Goal: Task Accomplishment & Management: Use online tool/utility

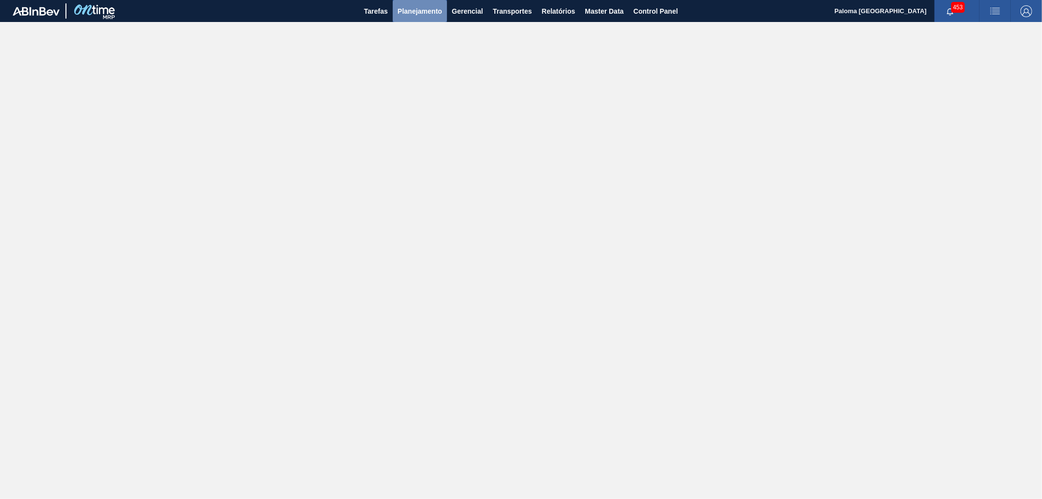
click at [425, 3] on button "Planejamento" at bounding box center [420, 11] width 54 height 22
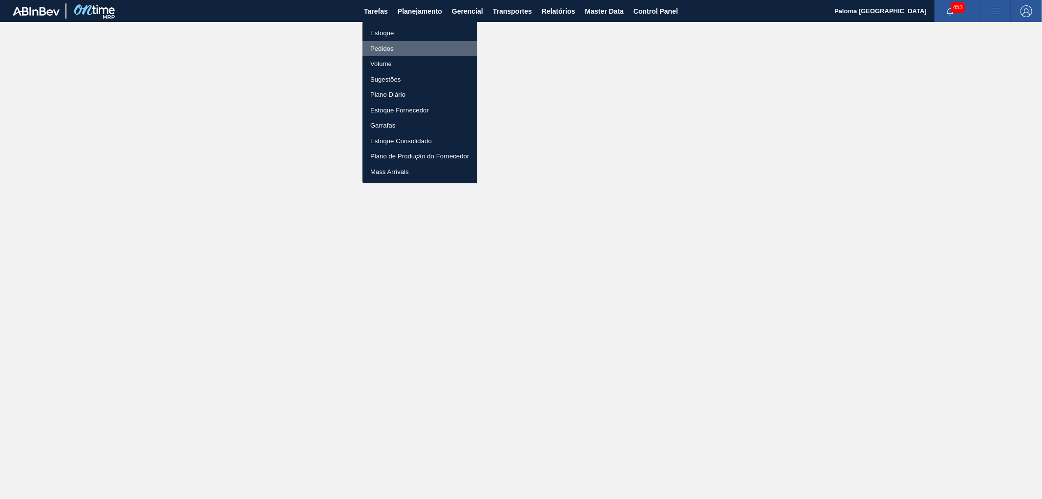
click at [389, 47] on li "Pedidos" at bounding box center [419, 49] width 115 height 16
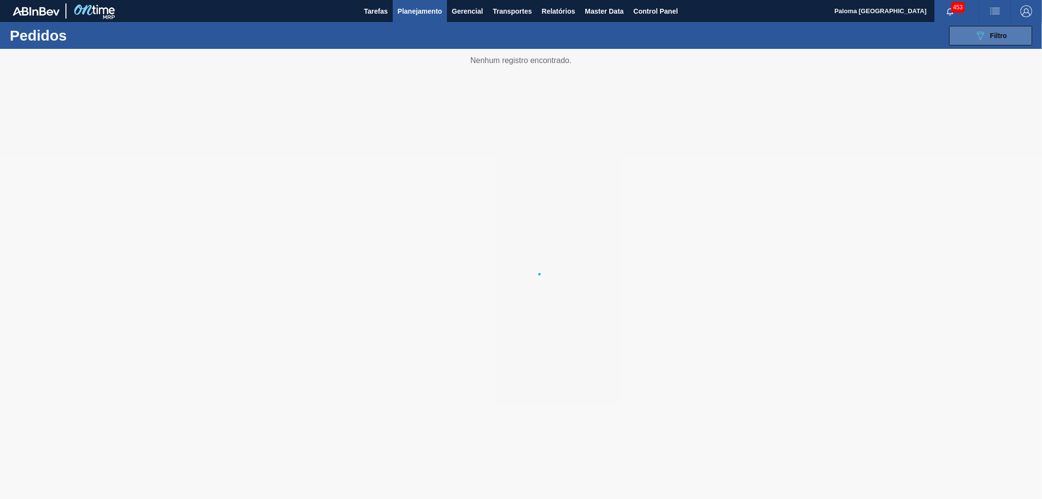
click at [972, 41] on button "089F7B8B-B2A5-4AFE-B5C0-19BA573D28AC Filtro" at bounding box center [990, 36] width 83 height 20
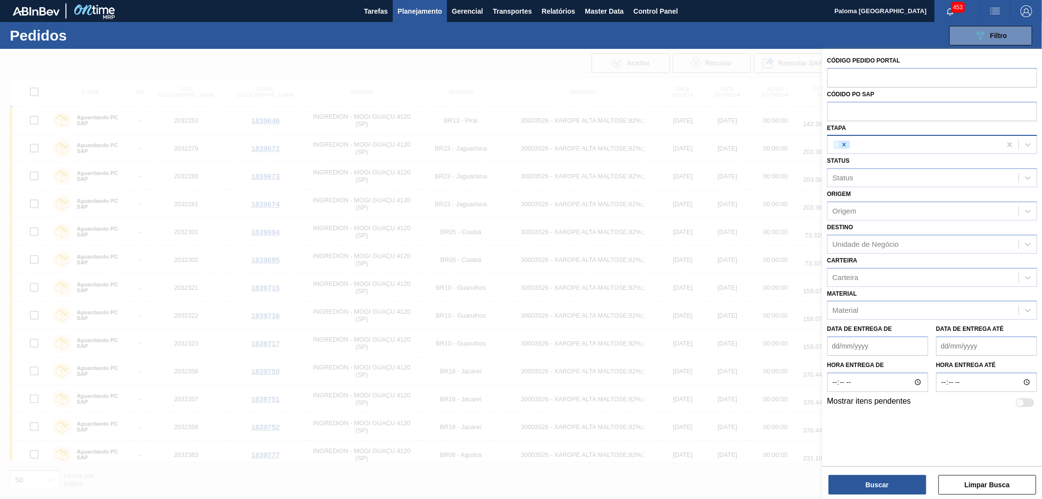
click at [844, 147] on icon at bounding box center [844, 144] width 7 height 7
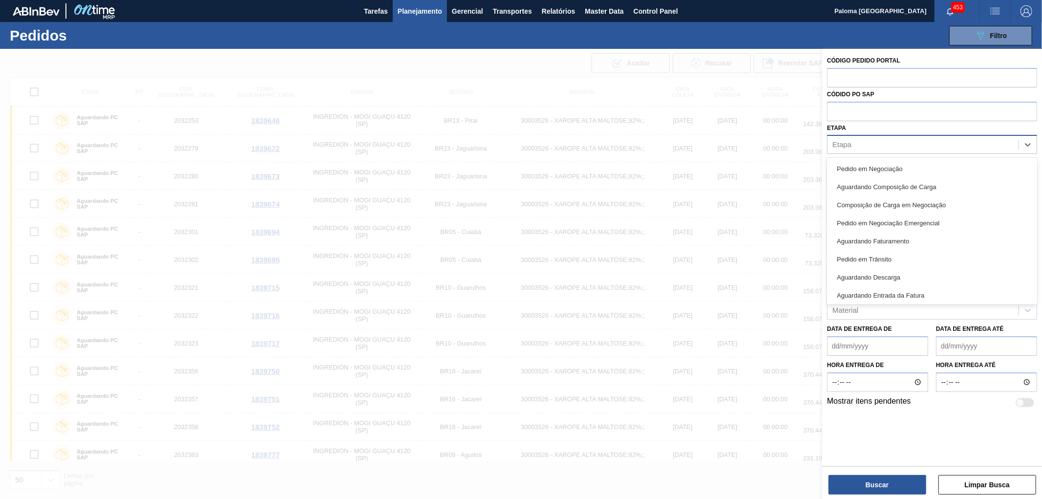
click at [848, 143] on div "Etapa" at bounding box center [841, 145] width 19 height 8
type input "pc"
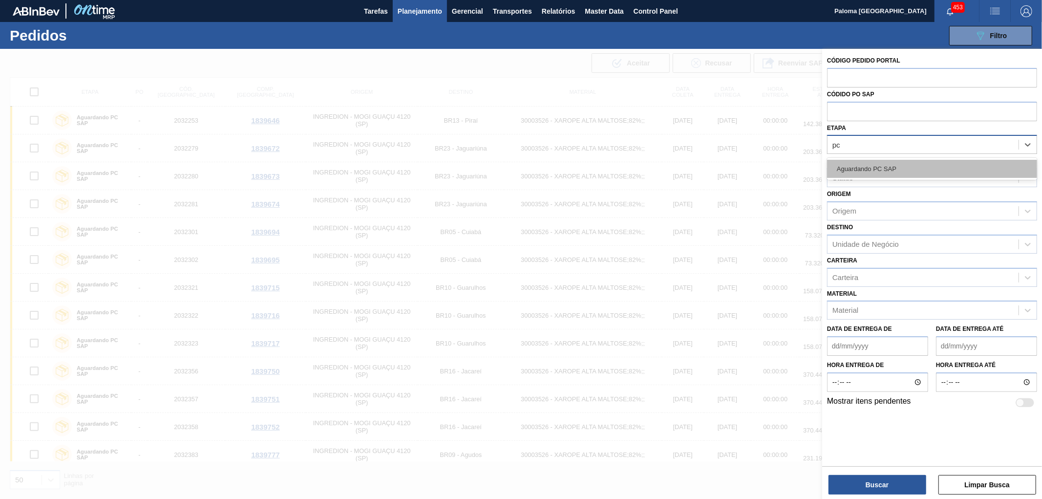
click at [857, 169] on div "Aguardando PC SAP" at bounding box center [932, 169] width 210 height 18
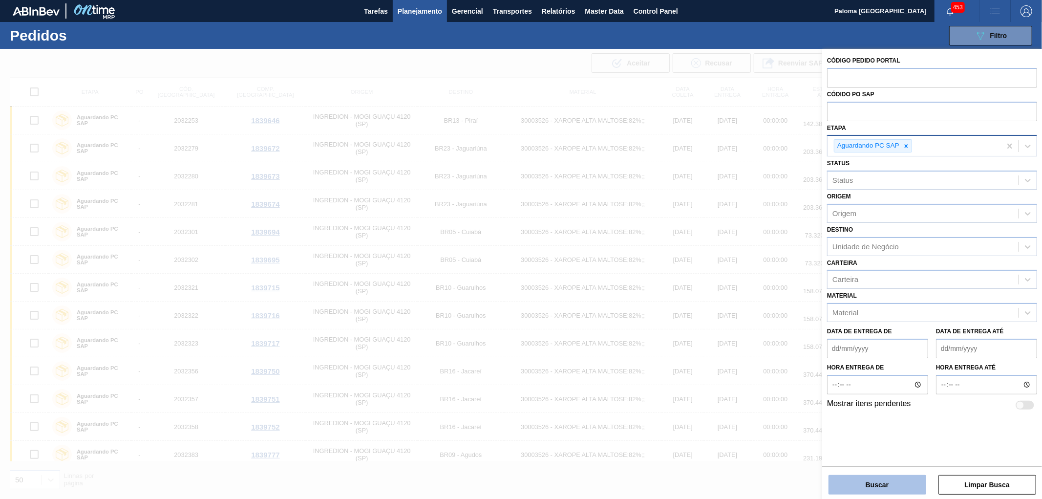
click at [840, 493] on button "Buscar" at bounding box center [877, 485] width 98 height 20
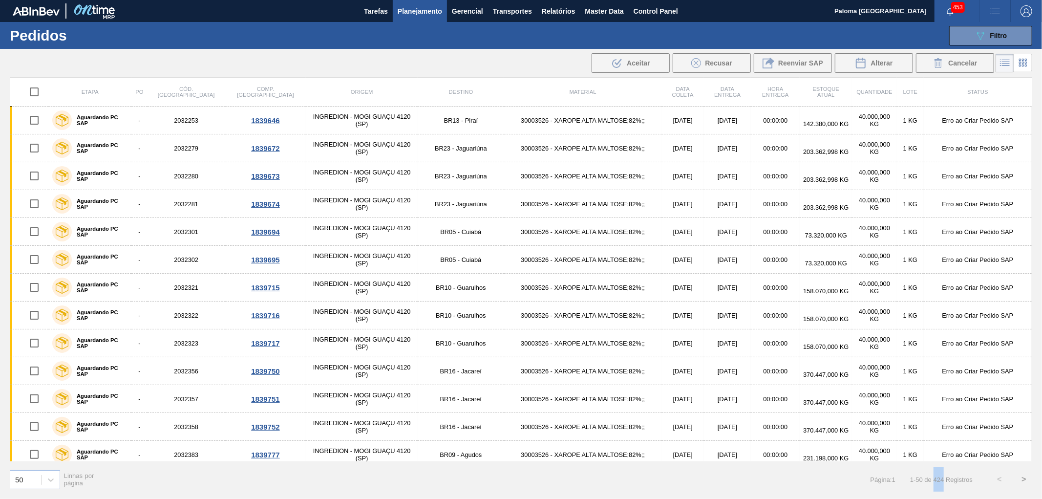
drag, startPoint x: 933, startPoint y: 482, endPoint x: 945, endPoint y: 484, distance: 11.8
click at [945, 484] on div "Página : 1 1 - 50 de 424 Registros < >" at bounding box center [953, 479] width 166 height 24
click at [30, 98] on input "checkbox" at bounding box center [34, 92] width 21 height 21
checkbox input "true"
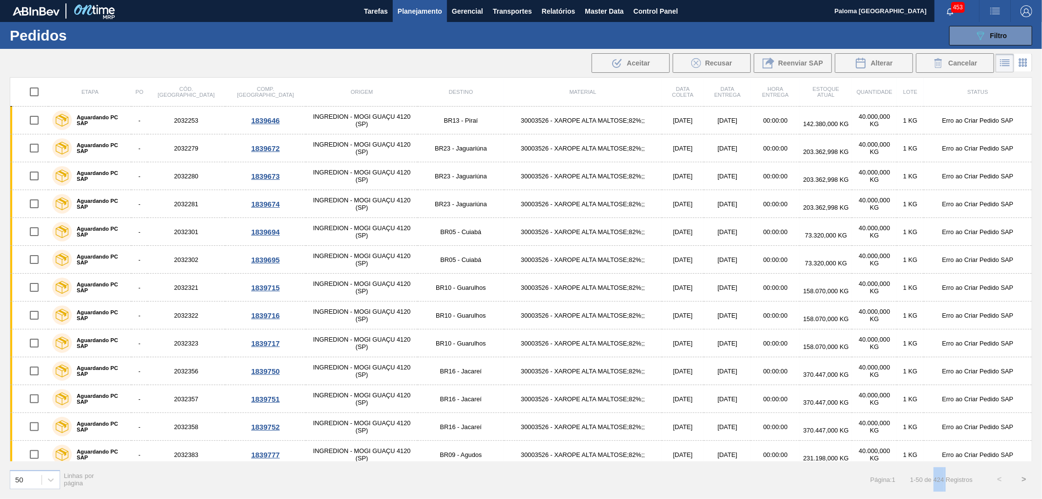
checkbox input "true"
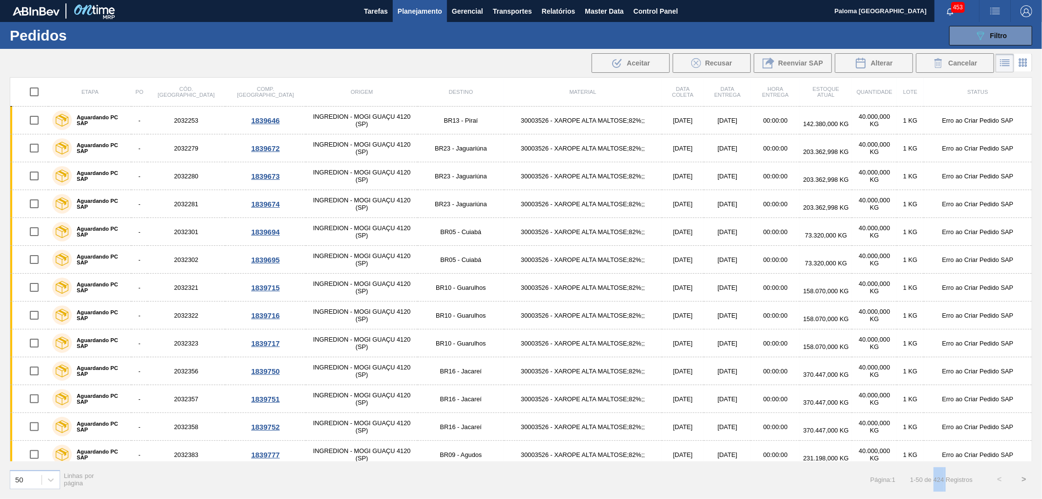
checkbox input "true"
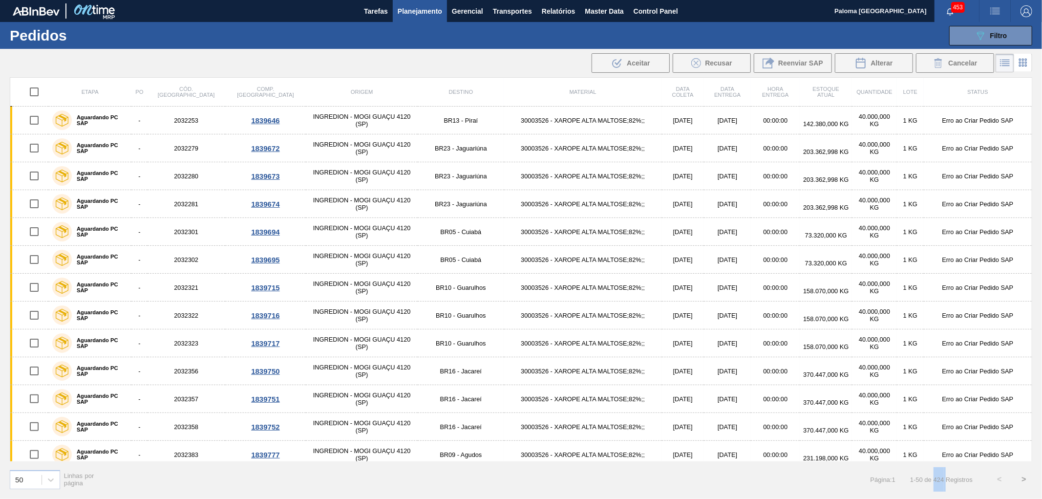
checkbox input "true"
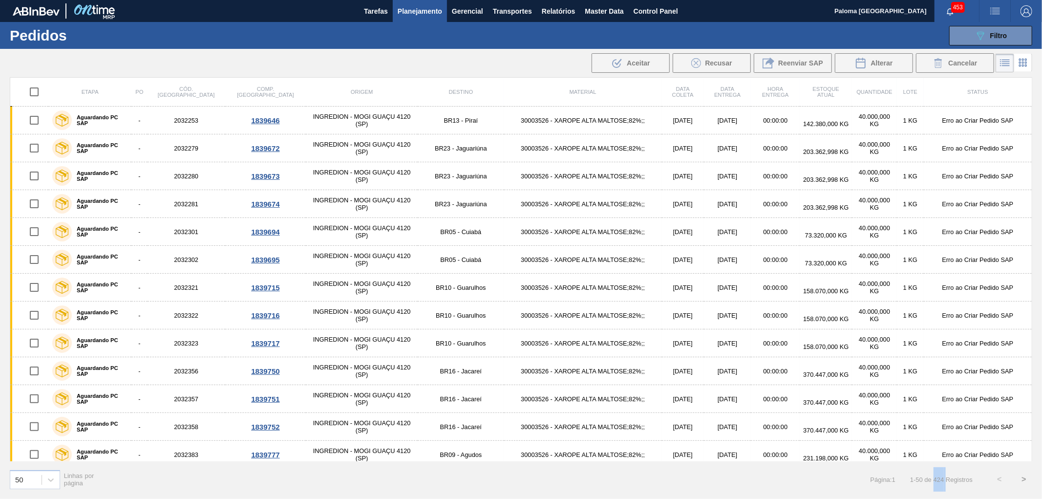
checkbox input "true"
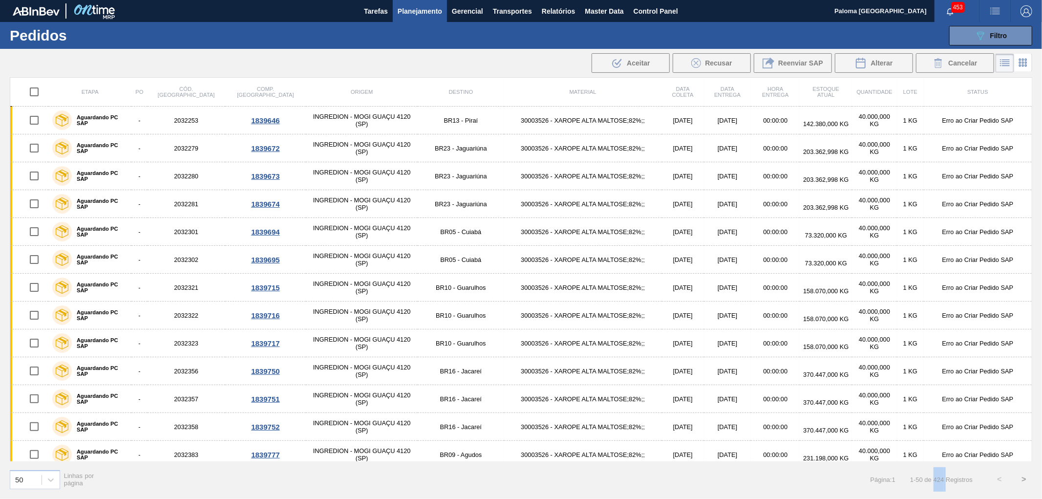
checkbox input "true"
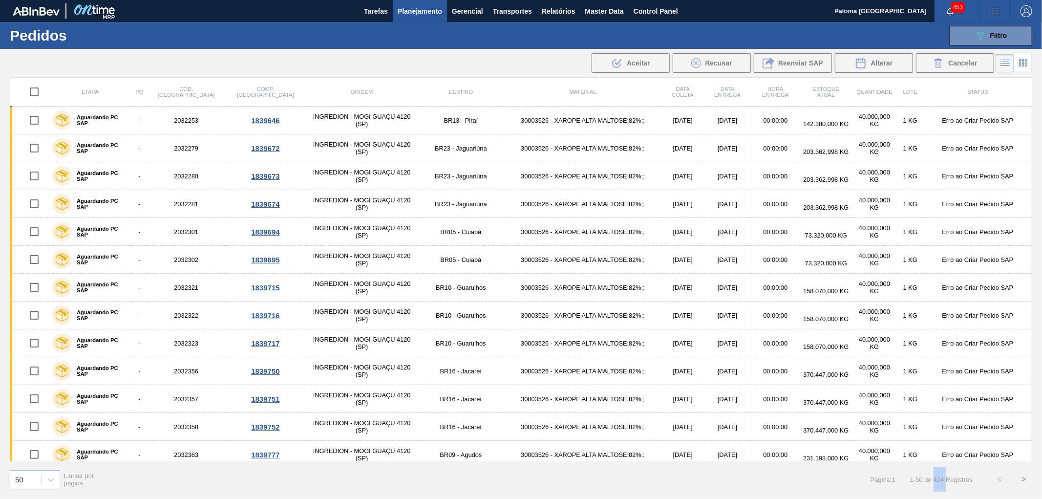
checkbox input "true"
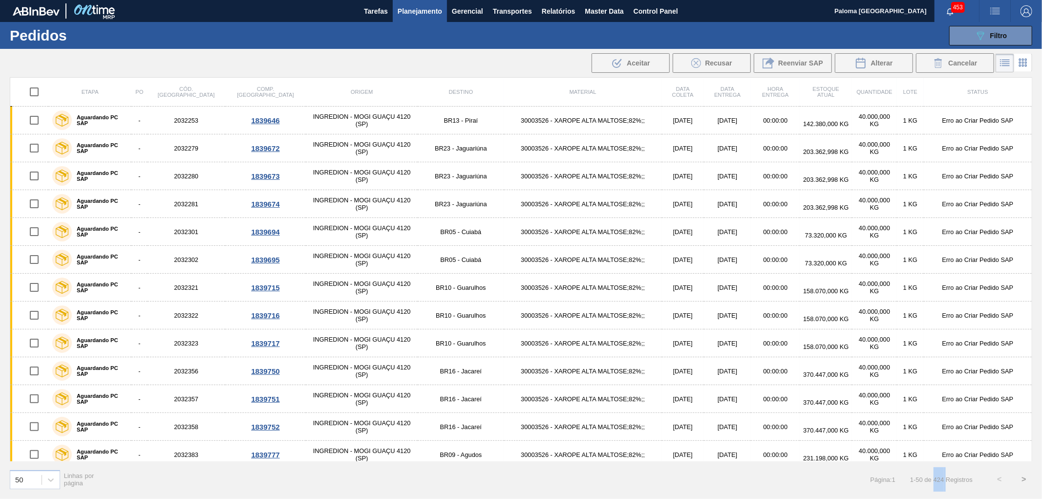
checkbox input "true"
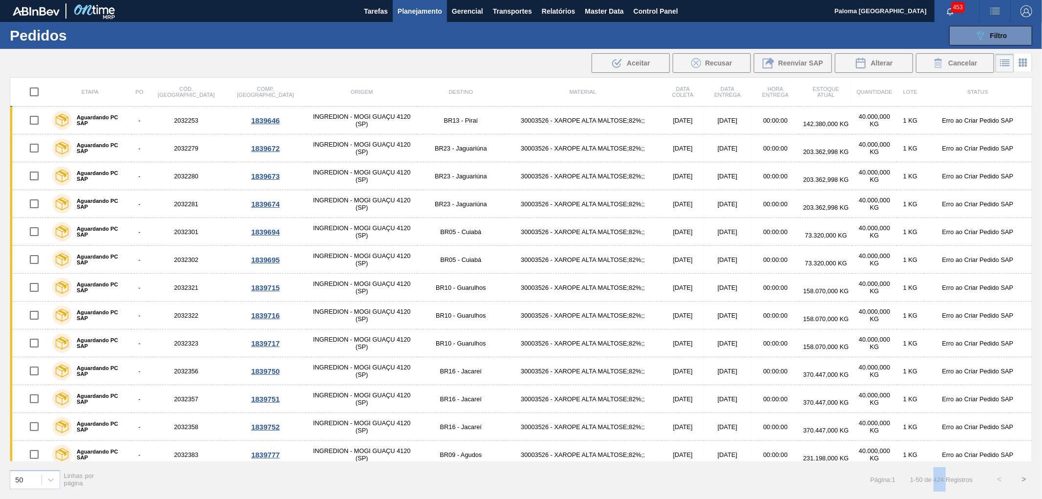
checkbox input "true"
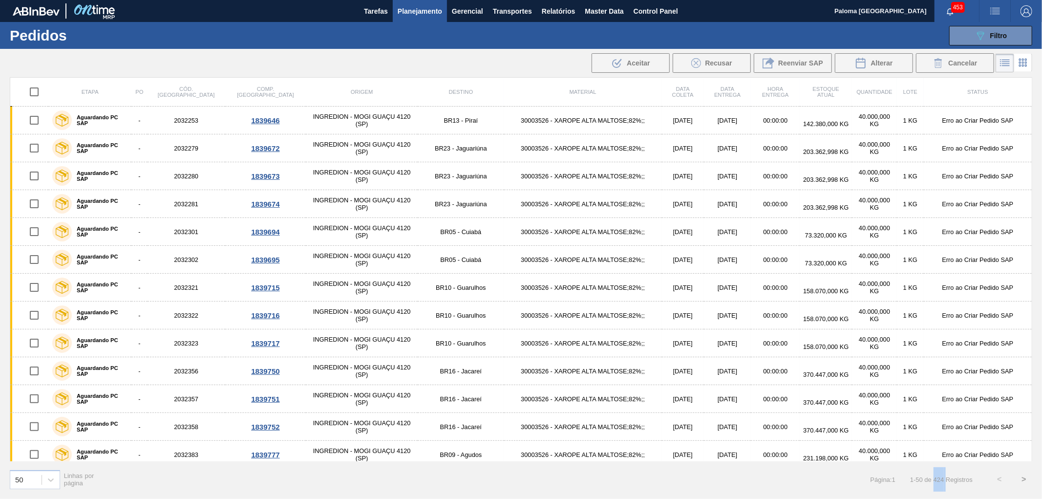
checkbox input "true"
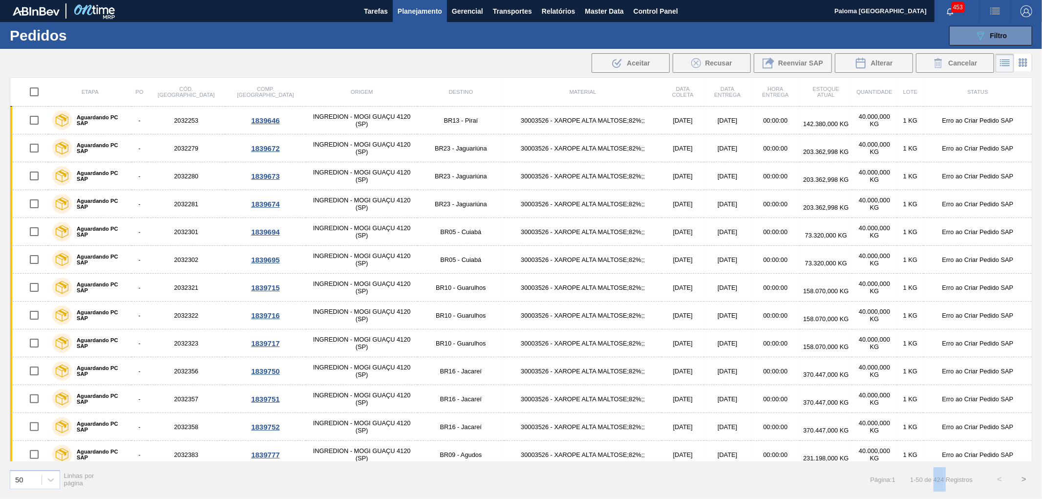
checkbox input "true"
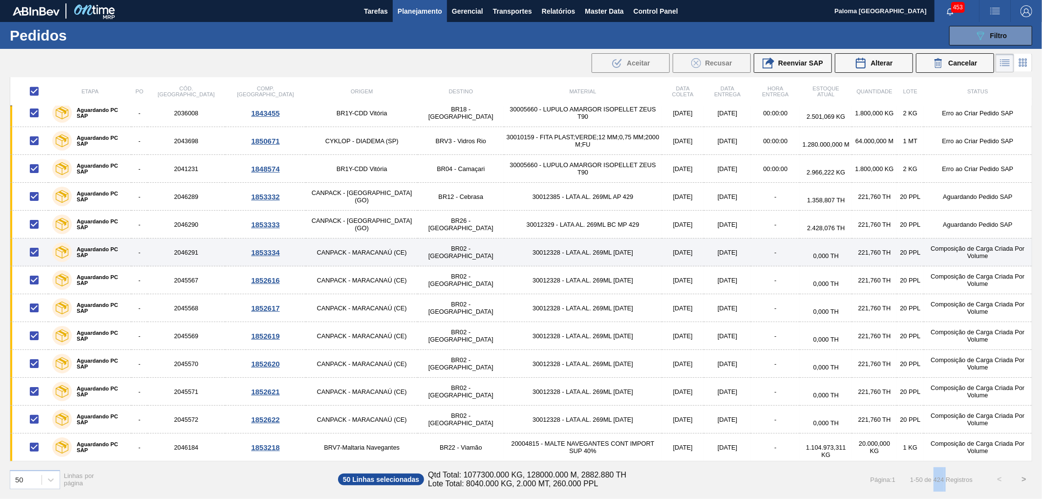
scroll to position [1039, 0]
click at [185, 255] on td "2046291" at bounding box center [187, 252] width 78 height 28
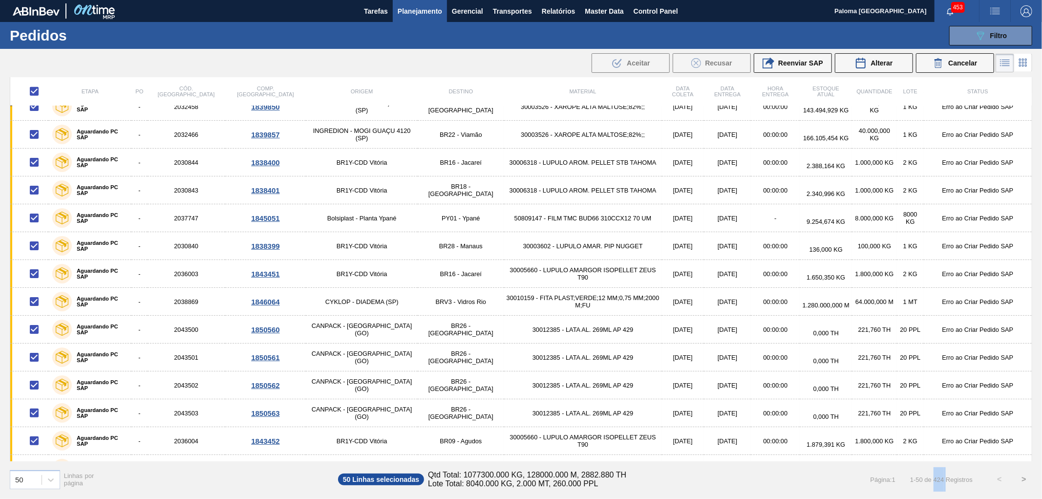
scroll to position [551, 0]
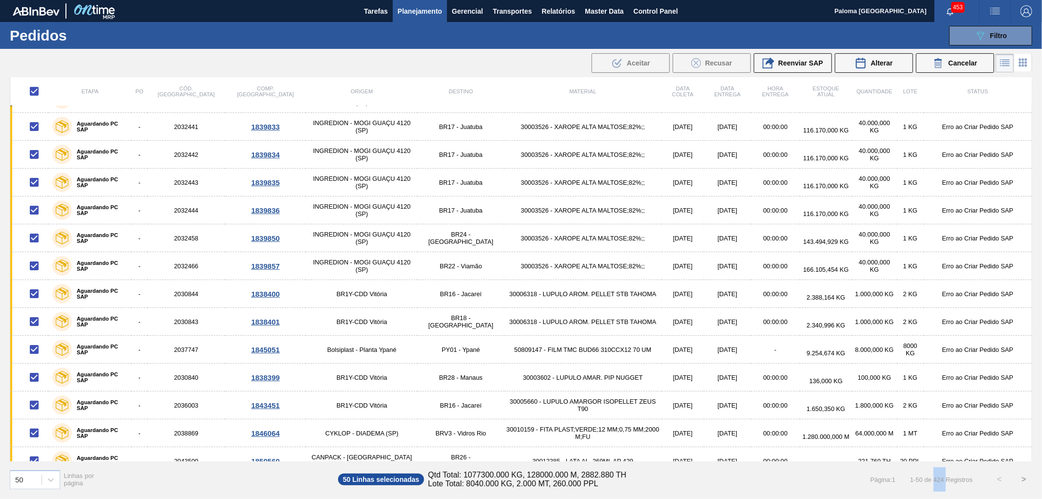
click at [34, 88] on input "checkbox" at bounding box center [34, 91] width 21 height 21
checkbox input "false"
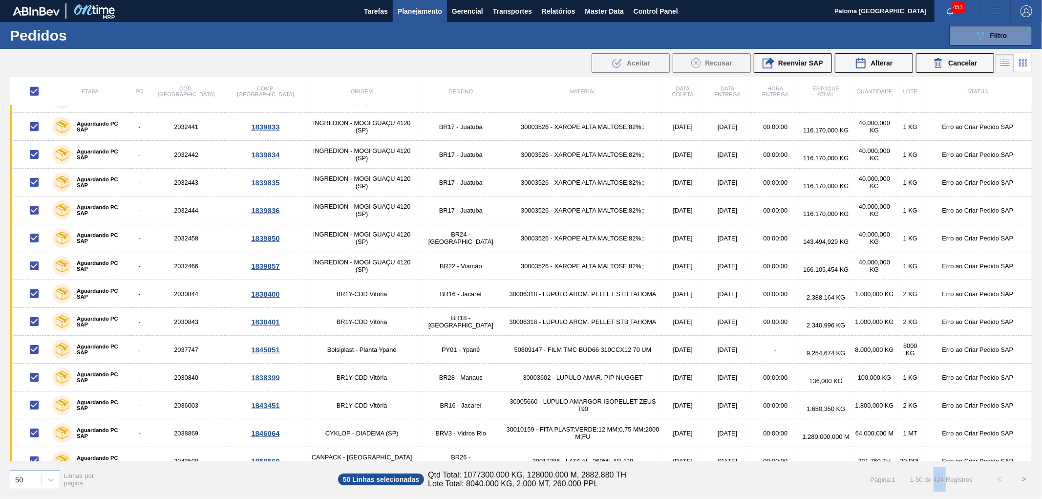
checkbox input "false"
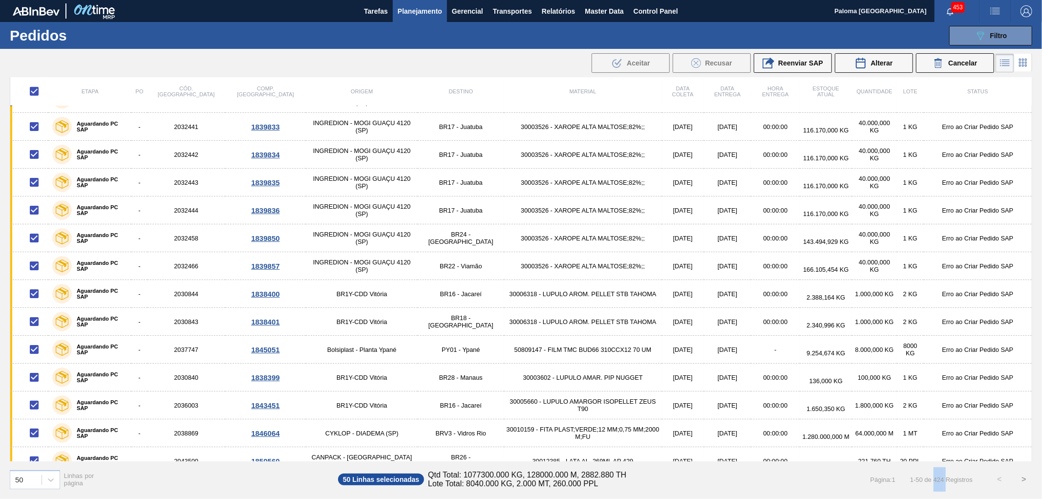
checkbox input "false"
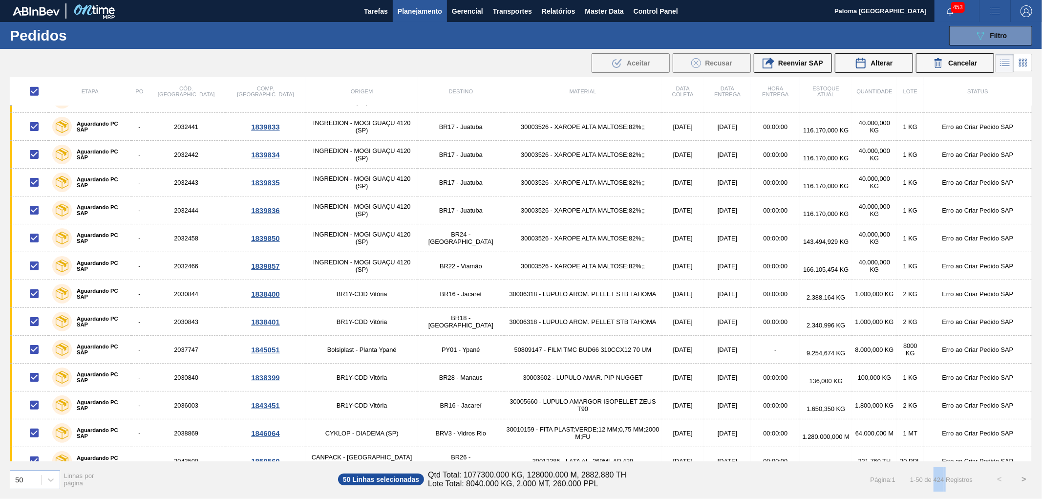
checkbox input "false"
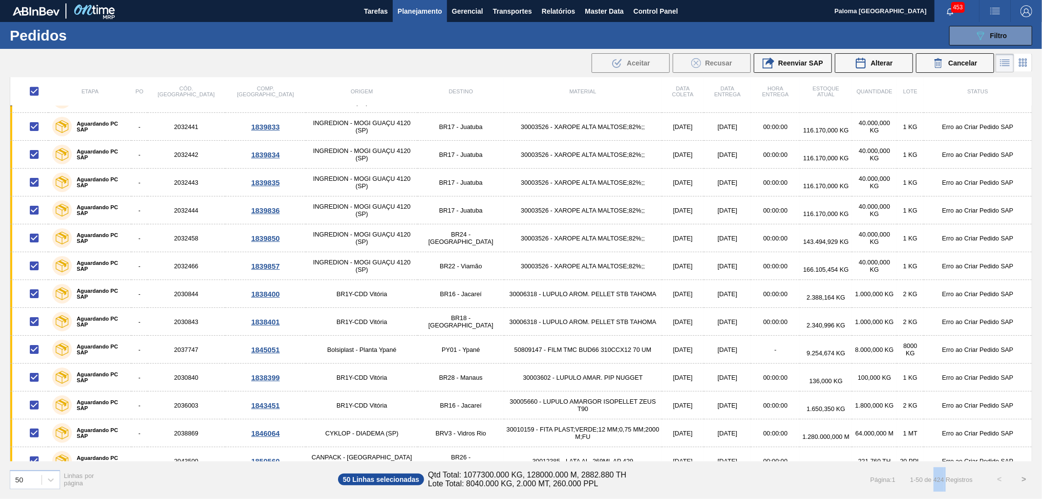
checkbox input "false"
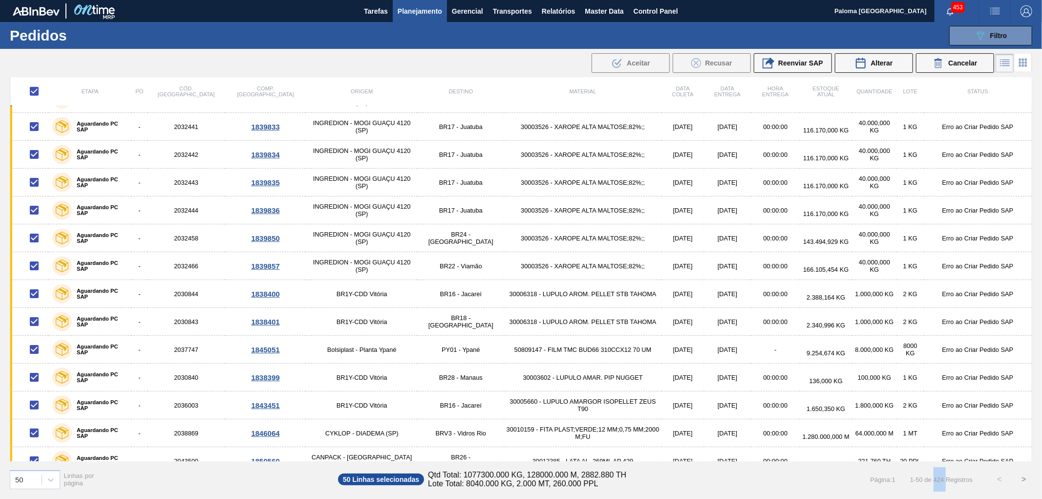
checkbox input "false"
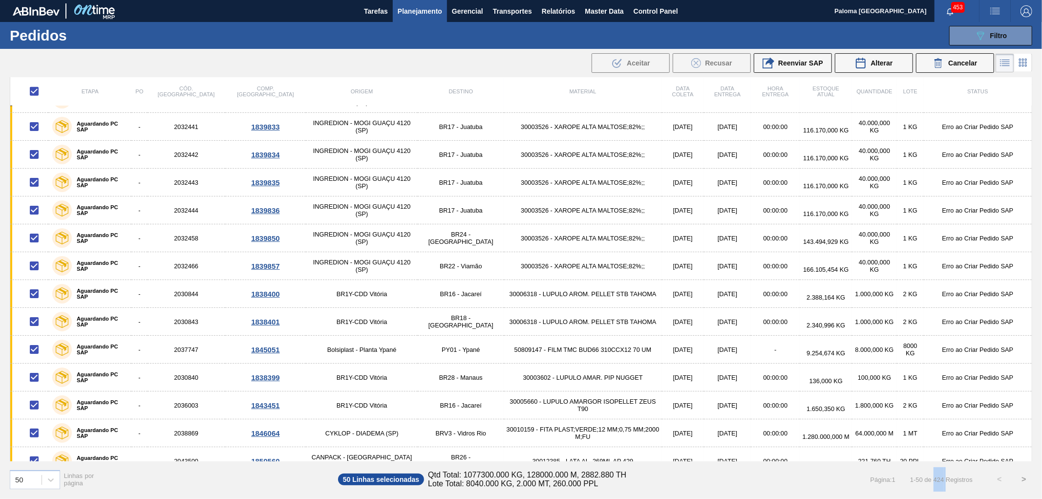
checkbox input "false"
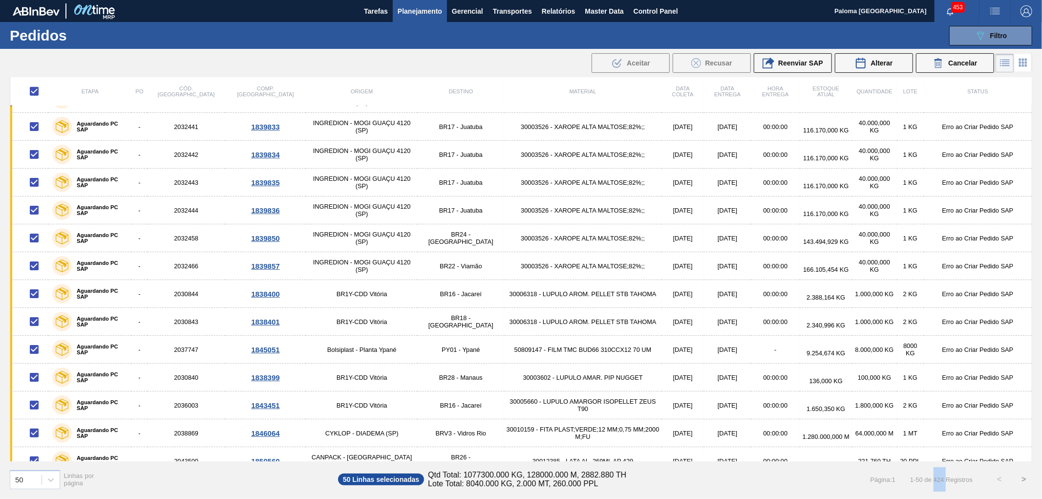
checkbox input "false"
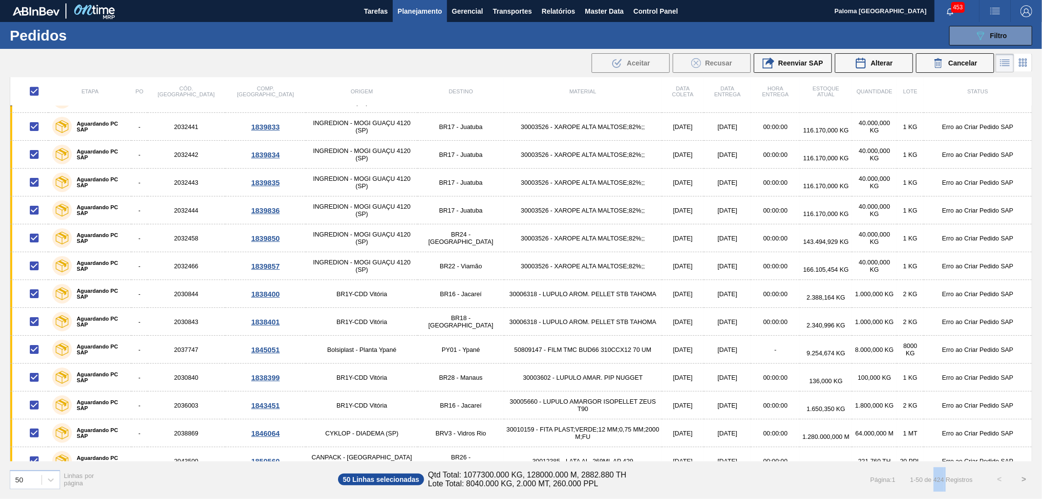
checkbox input "false"
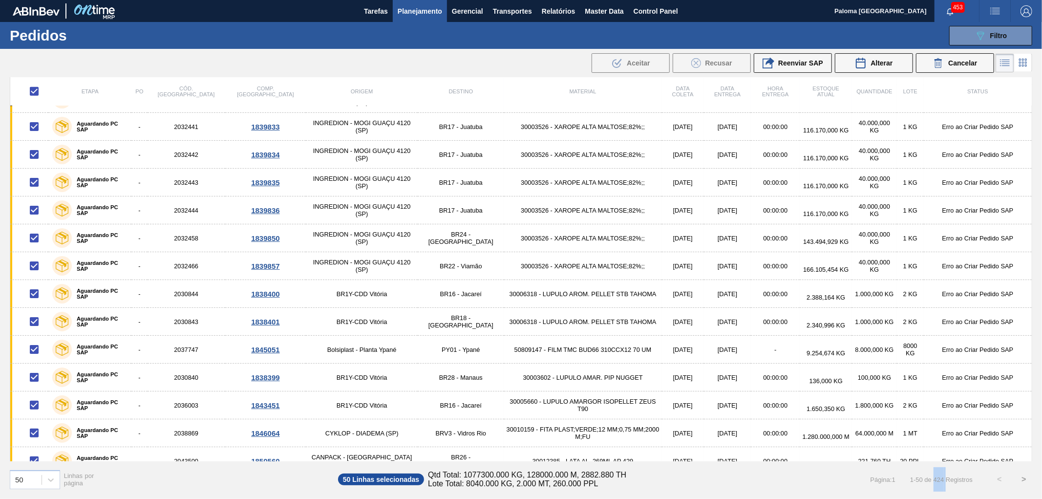
checkbox input "false"
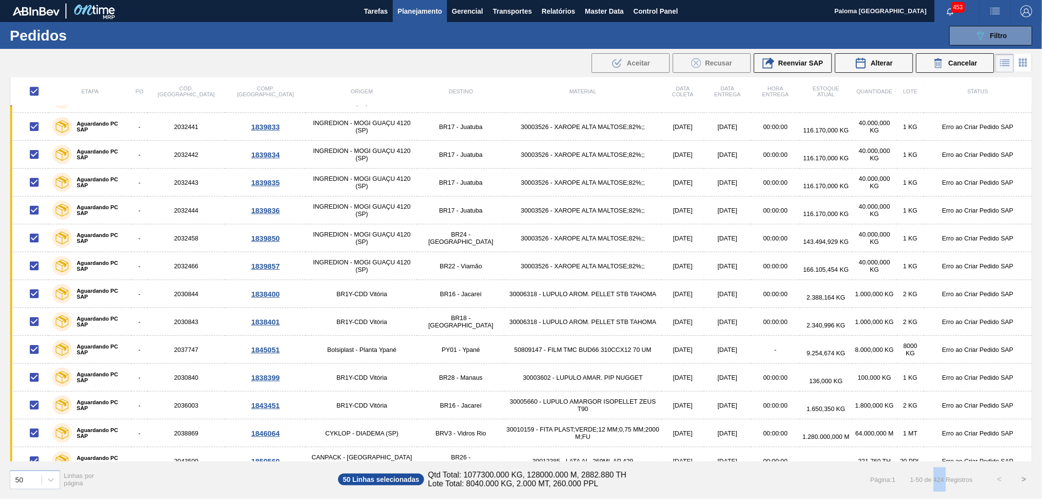
checkbox input "false"
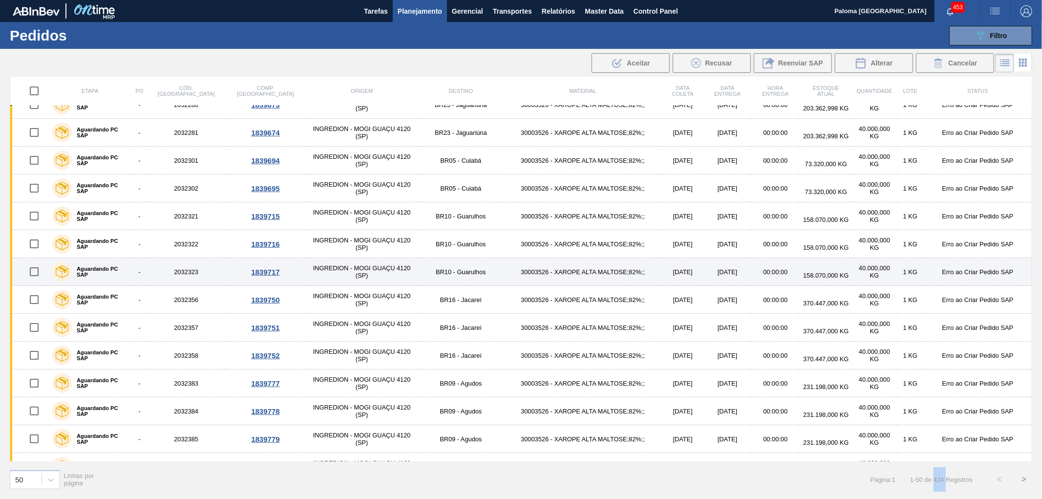
scroll to position [0, 0]
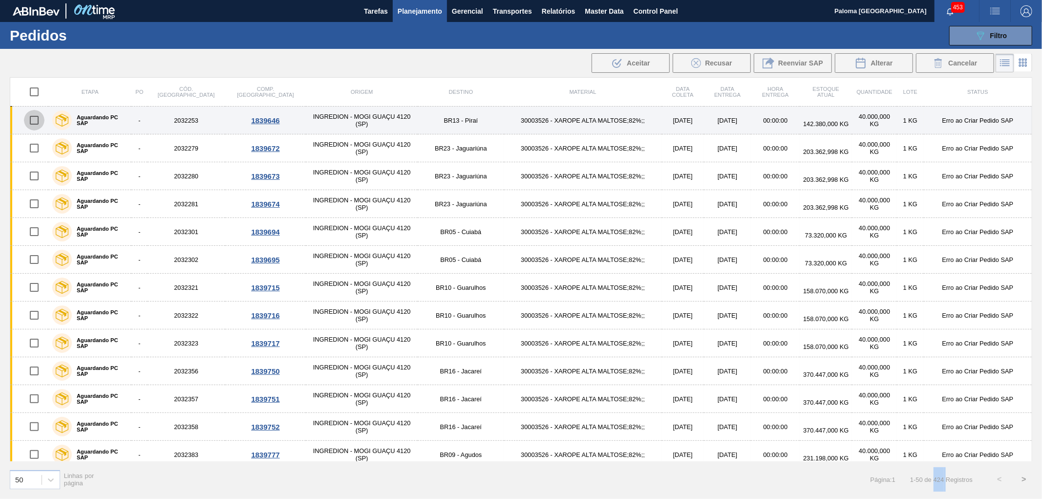
click at [36, 120] on input "checkbox" at bounding box center [34, 120] width 21 height 21
checkbox input "true"
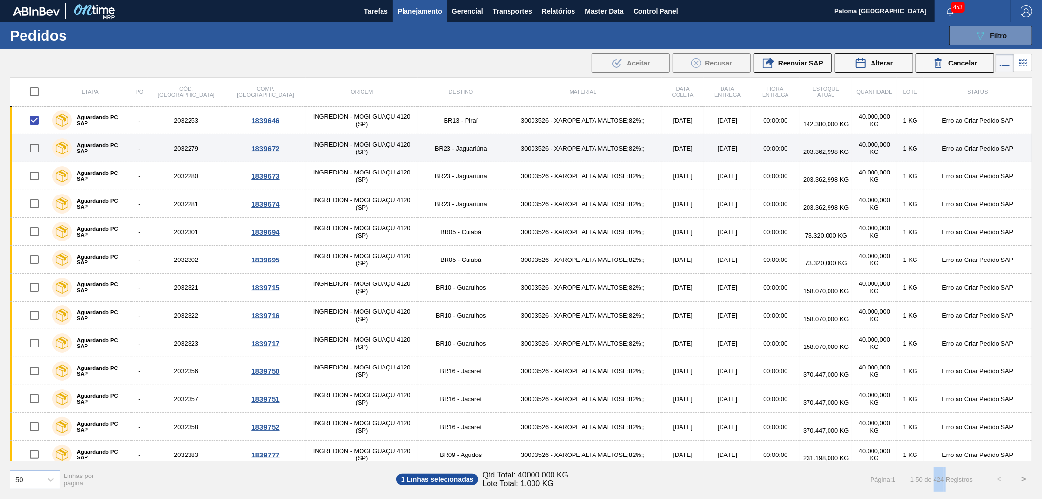
click at [37, 150] on input "checkbox" at bounding box center [34, 148] width 21 height 21
checkbox input "true"
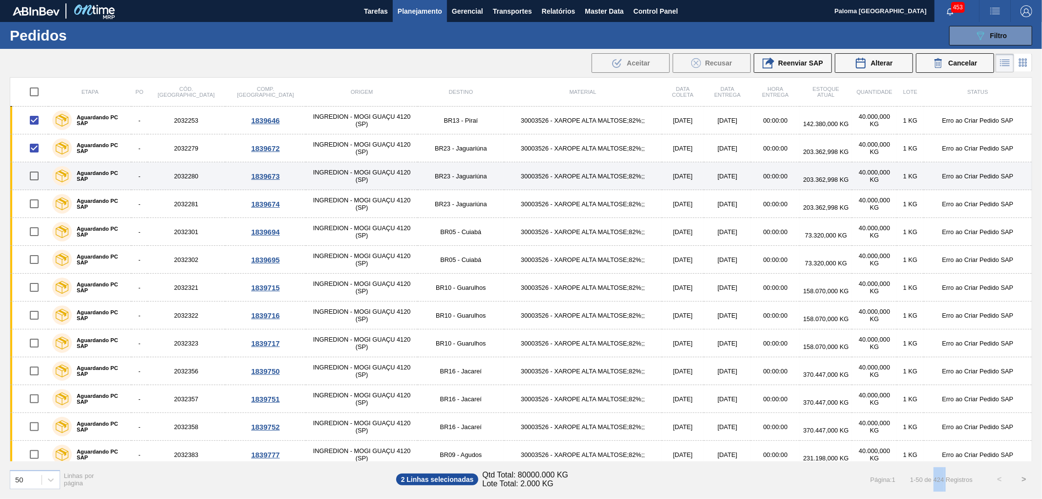
click at [32, 182] on input "checkbox" at bounding box center [34, 176] width 21 height 21
checkbox input "true"
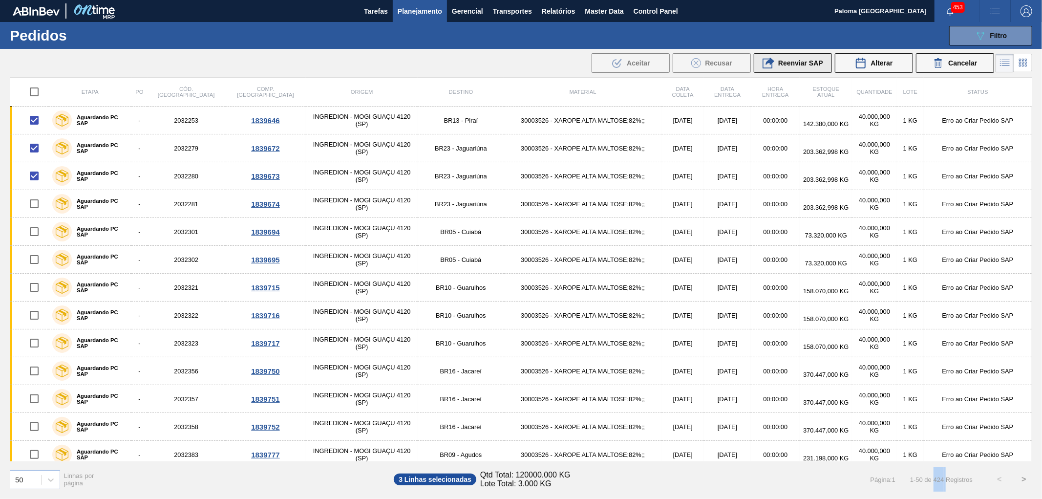
click at [795, 61] on span "Reenviar SAP" at bounding box center [800, 63] width 45 height 8
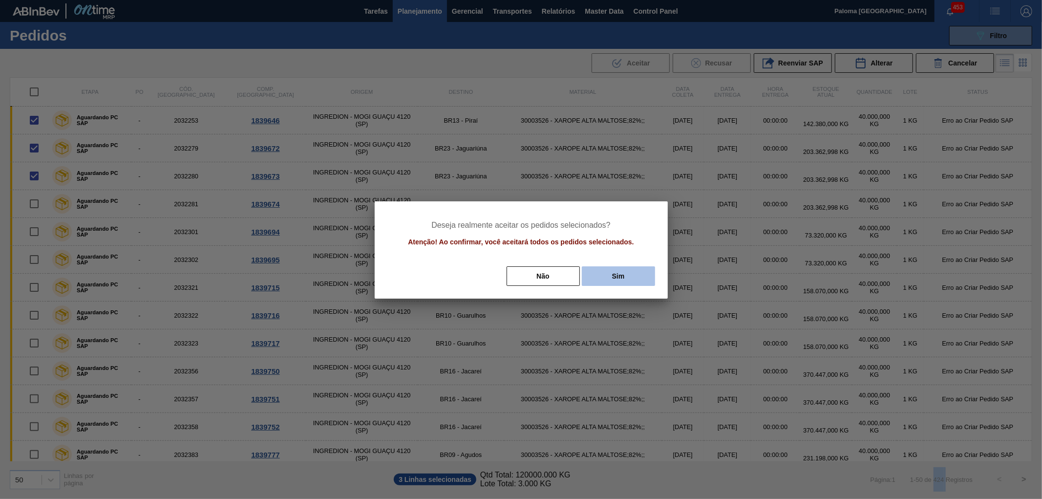
click at [604, 276] on button "Sim" at bounding box center [618, 276] width 73 height 20
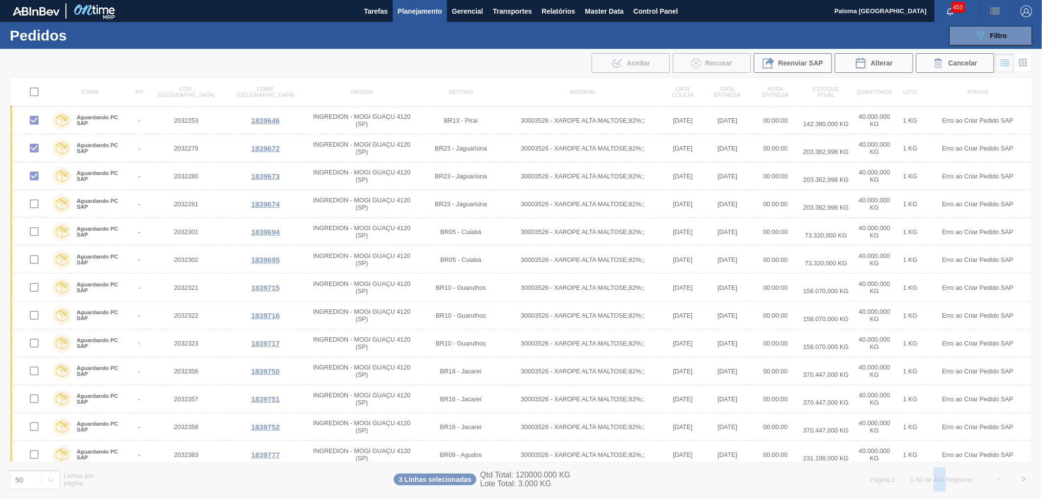
checkbox input "false"
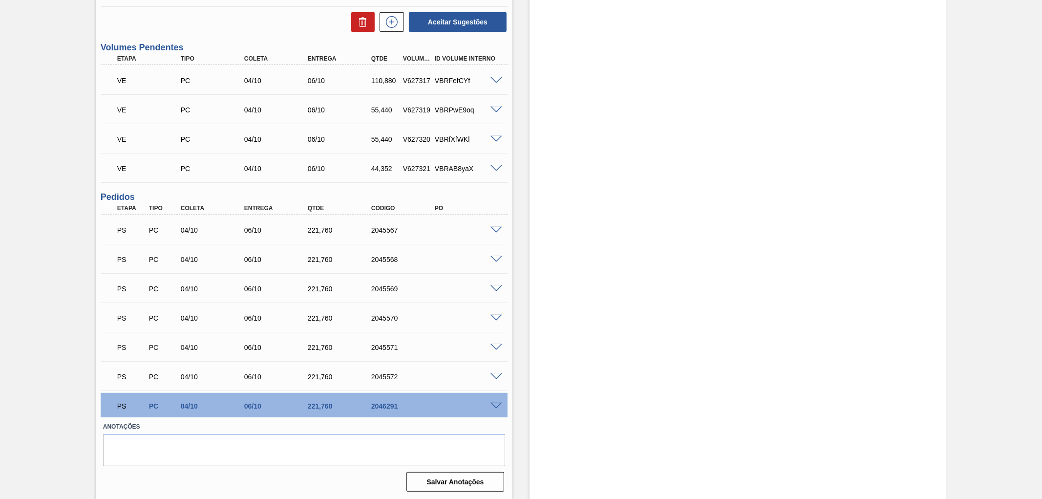
scroll to position [326, 0]
click at [494, 405] on span at bounding box center [496, 405] width 12 height 7
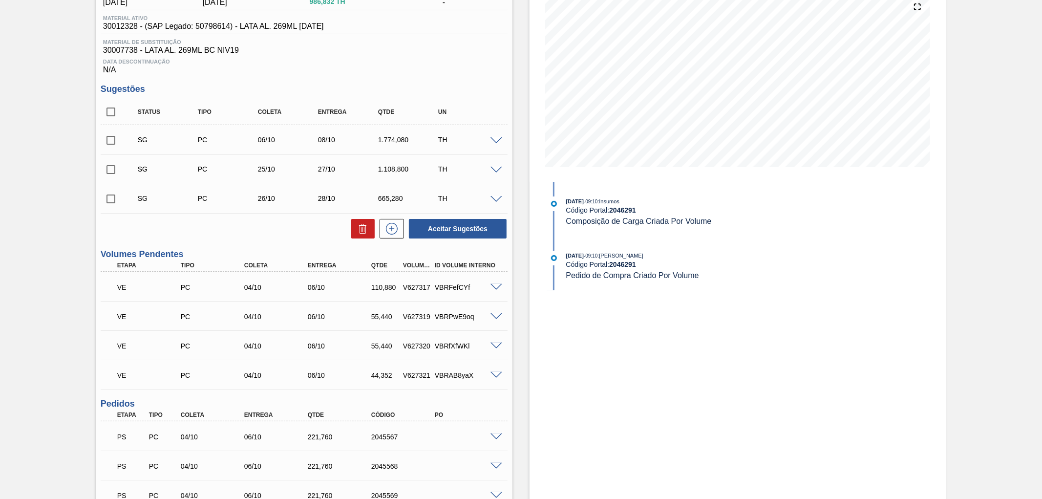
scroll to position [109, 0]
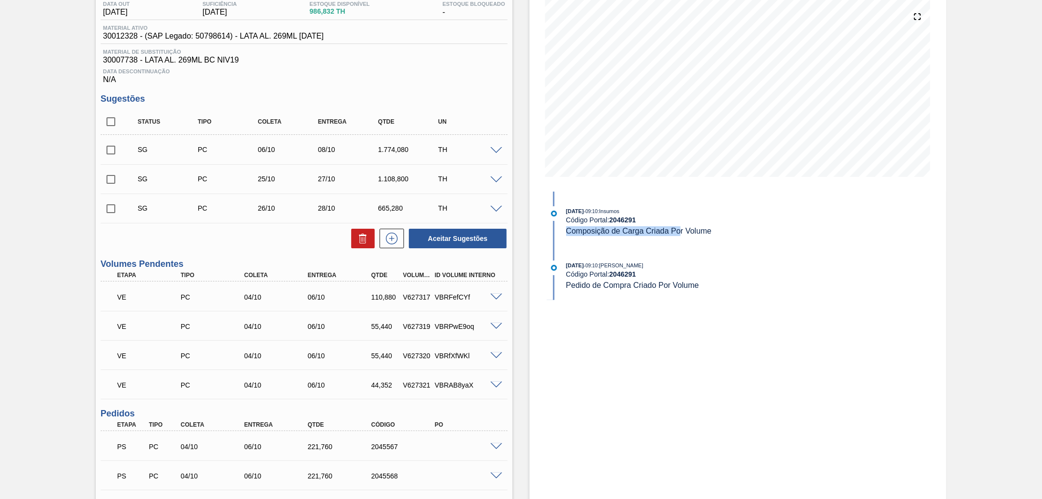
drag, startPoint x: 566, startPoint y: 232, endPoint x: 682, endPoint y: 232, distance: 116.3
click at [682, 232] on span "Composição de Carga Criada Por Volume" at bounding box center [639, 231] width 146 height 8
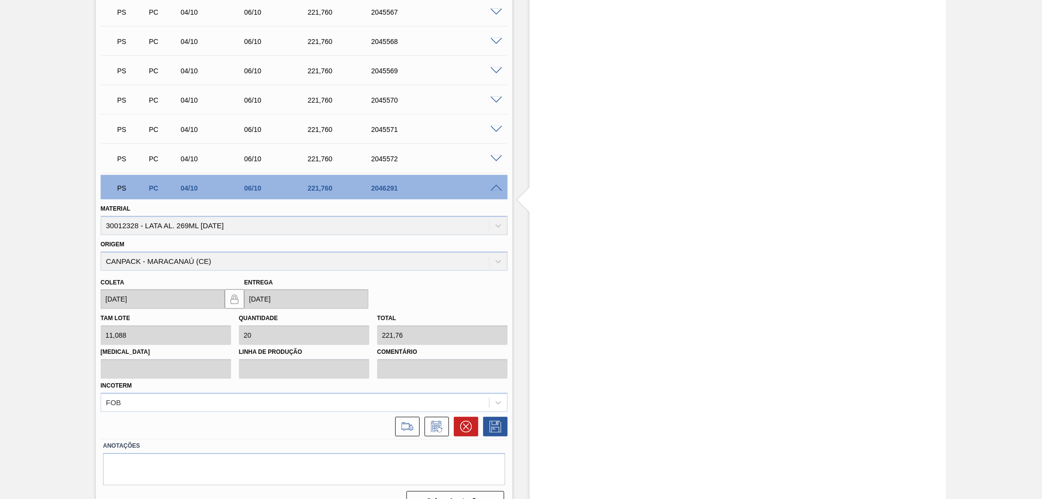
scroll to position [562, 0]
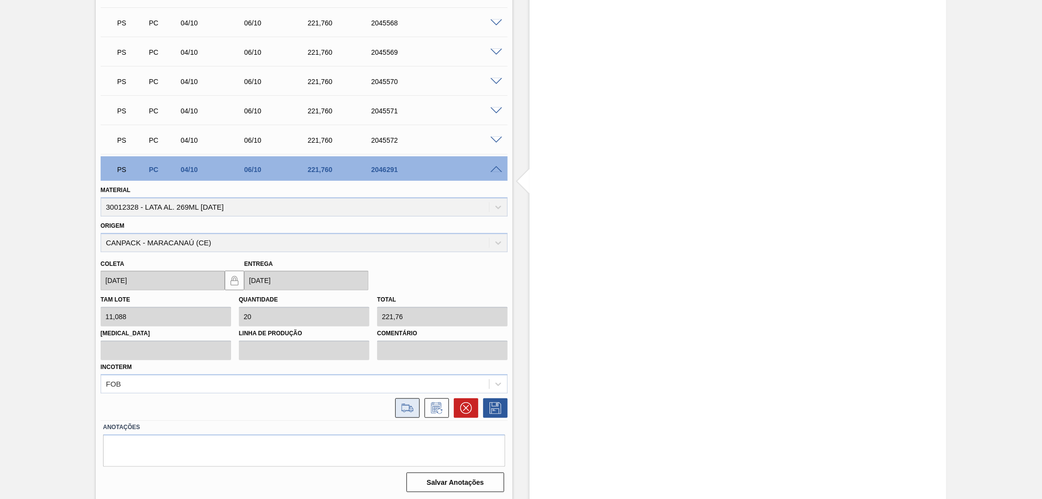
click at [406, 403] on icon at bounding box center [408, 408] width 16 height 12
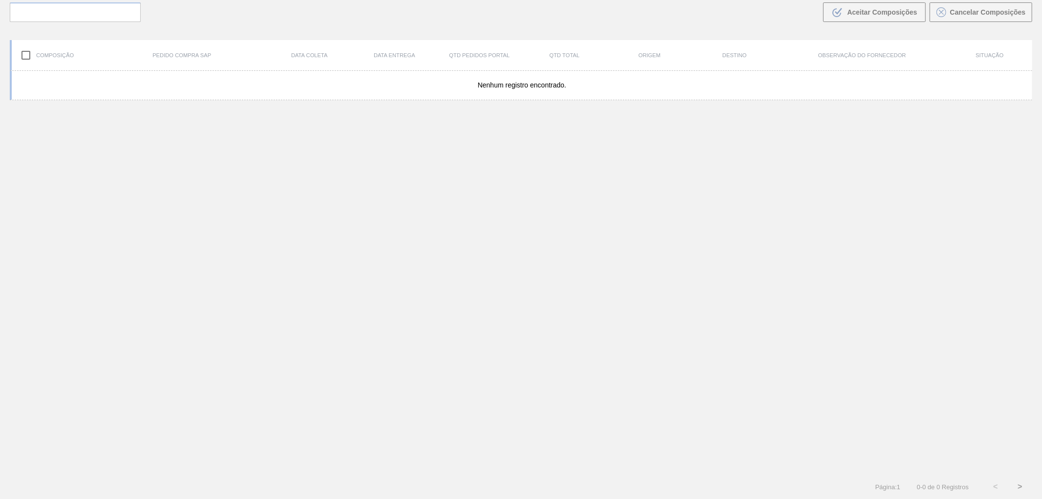
scroll to position [70, 0]
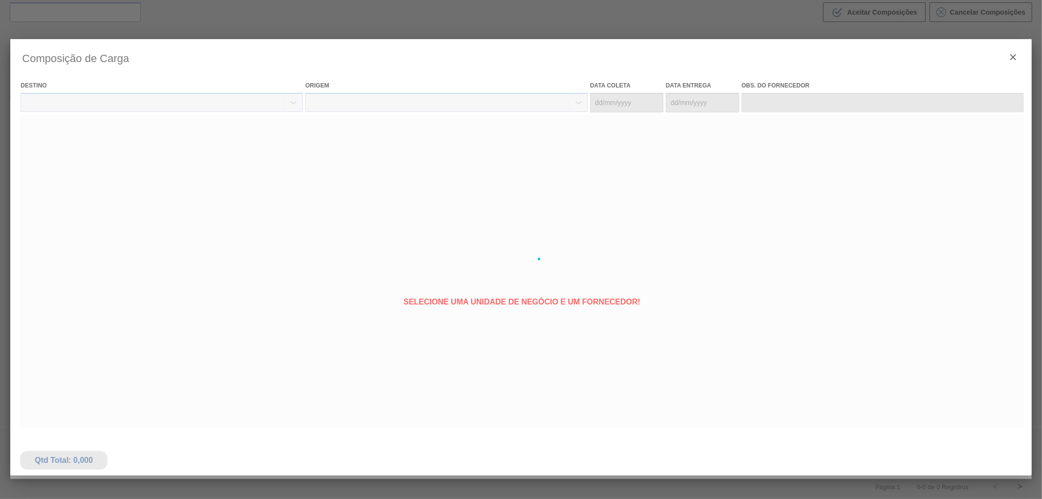
type coleta "[DATE]"
type Entrega "[DATE]"
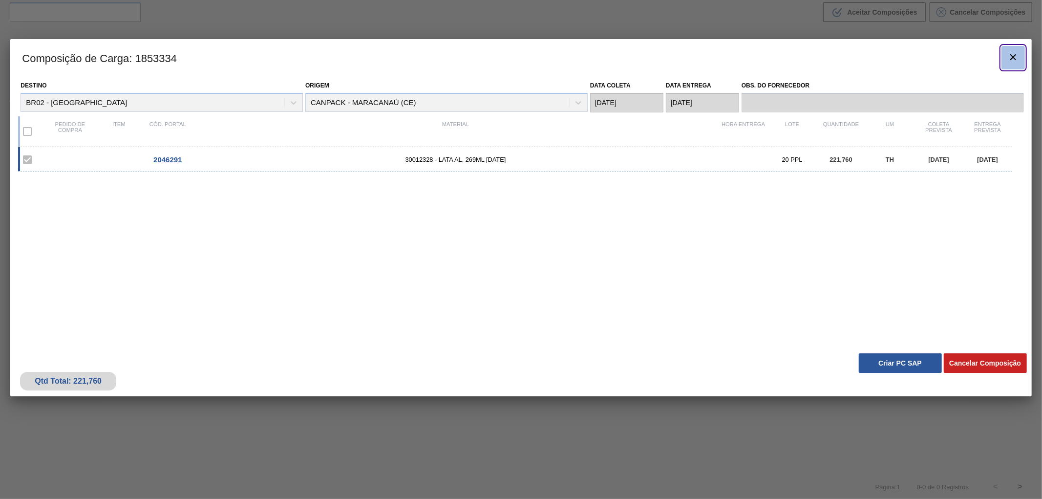
click at [1018, 57] on icon "botão de ícone" at bounding box center [1013, 57] width 12 height 12
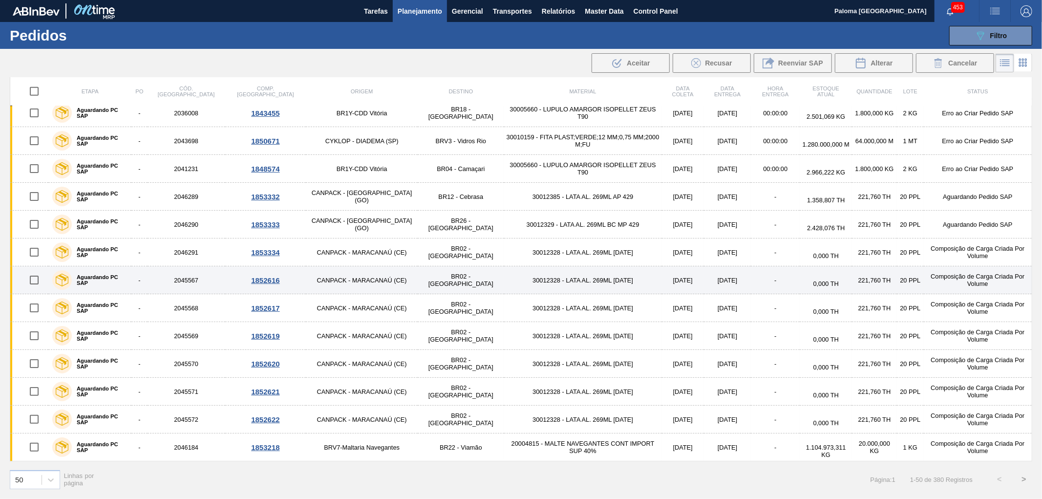
scroll to position [822, 0]
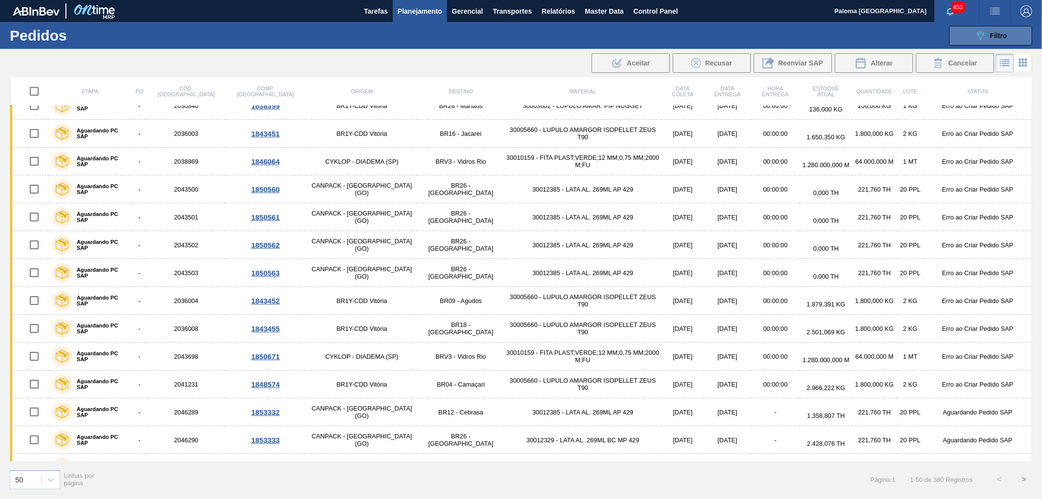
click at [967, 37] on button "089F7B8B-B2A5-4AFE-B5C0-19BA573D28AC Filtro" at bounding box center [990, 36] width 83 height 20
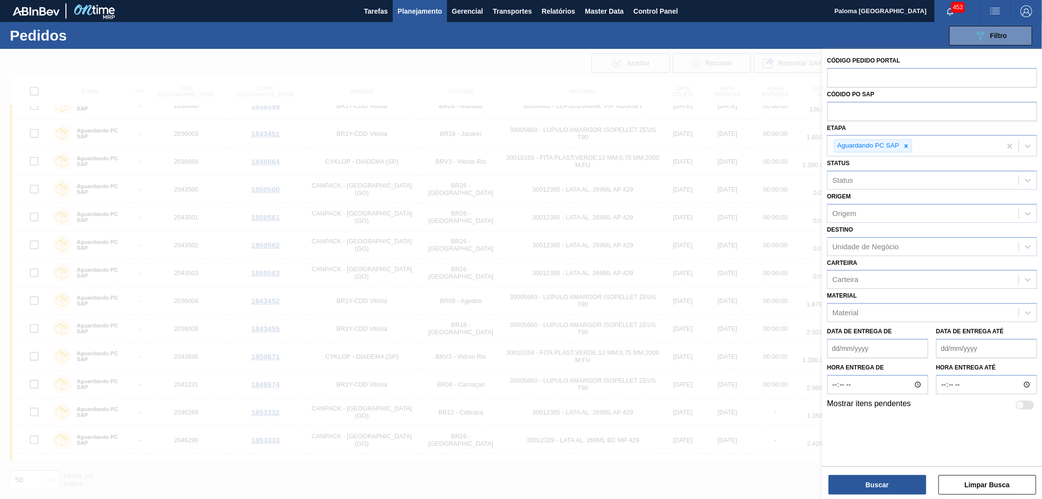
click at [856, 345] on de "Data de Entrega de" at bounding box center [877, 349] width 101 height 20
click at [842, 345] on de "Data de Entrega de" at bounding box center [877, 349] width 101 height 20
click at [989, 413] on div "Código Pedido Portal Códido PO SAP Etapa Aguardando PC SAP Status Status Origem…" at bounding box center [932, 256] width 220 height 415
click at [900, 348] on de "Data de Entrega de" at bounding box center [877, 349] width 101 height 20
drag, startPoint x: 974, startPoint y: 409, endPoint x: 961, endPoint y: 401, distance: 15.2
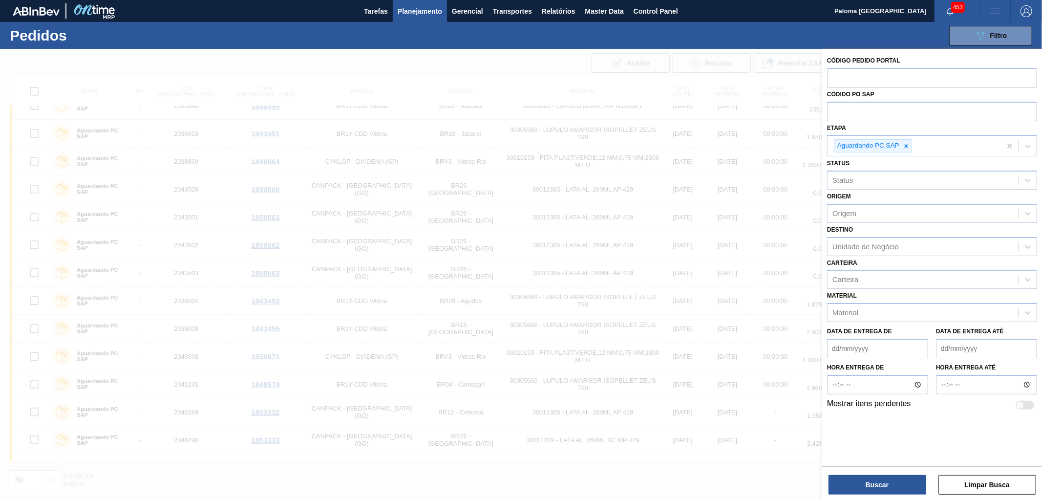
click at [974, 410] on div "Código Pedido Portal Códido PO SAP Etapa Aguardando PC SAP Status Status Origem…" at bounding box center [932, 232] width 220 height 367
click at [917, 348] on de "Data de Entrega de" at bounding box center [877, 349] width 101 height 20
click at [919, 402] on div "3" at bounding box center [917, 403] width 13 height 13
type de "[DATE]"
click at [876, 486] on button "Buscar" at bounding box center [877, 485] width 98 height 20
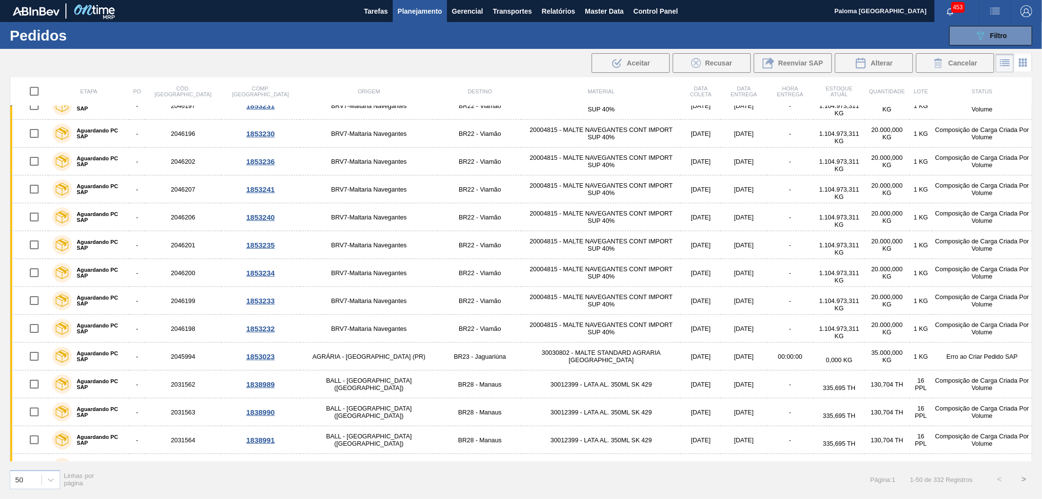
scroll to position [0, 0]
